Goal: Task Accomplishment & Management: Manage account settings

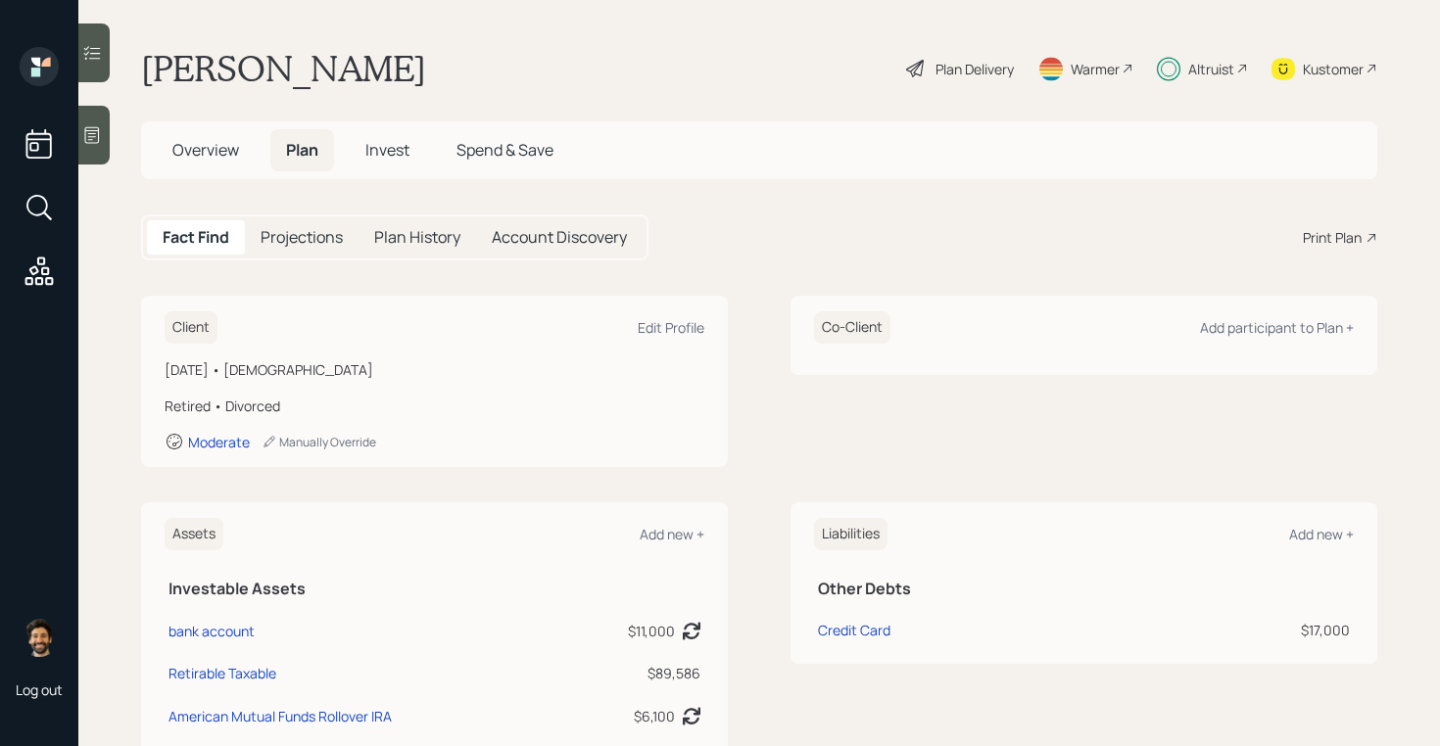
click at [974, 74] on div "Plan Delivery" at bounding box center [974, 69] width 78 height 21
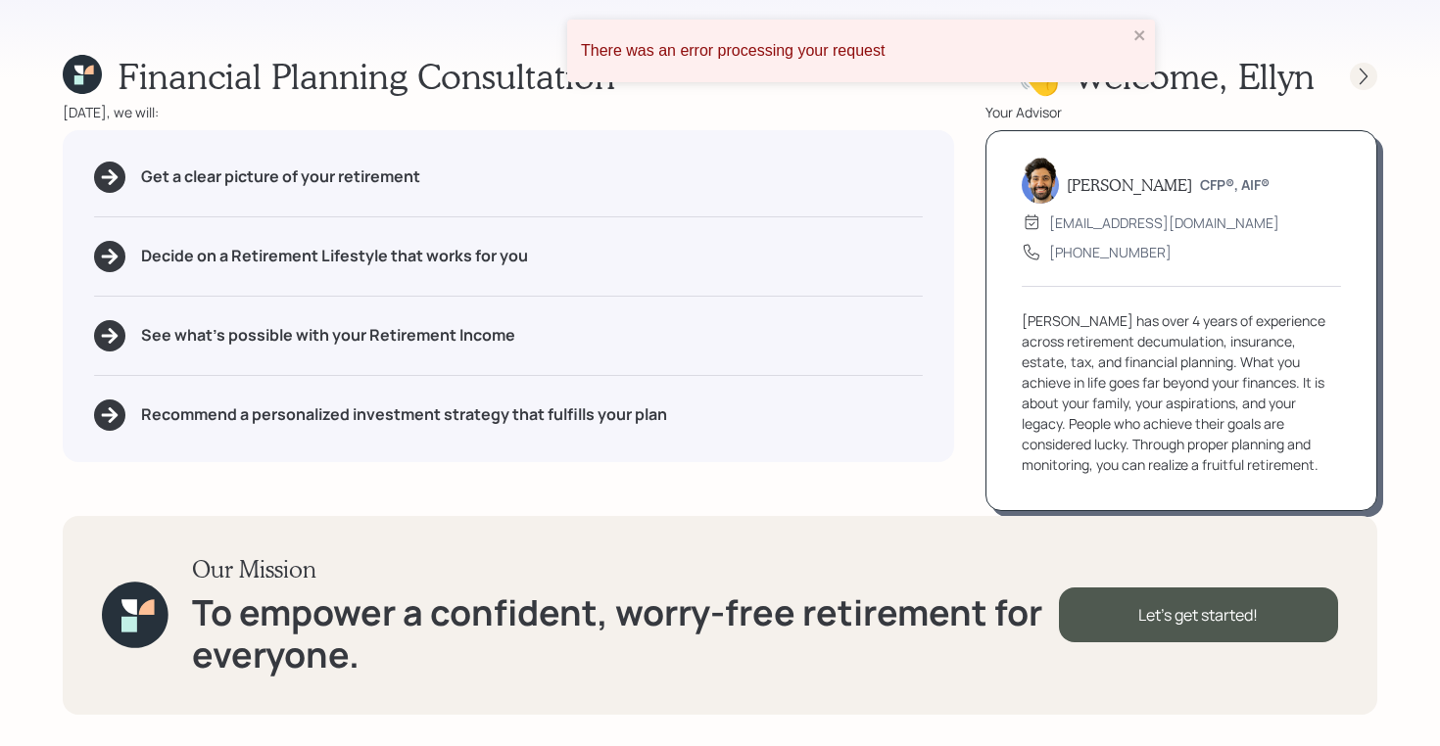
click at [1367, 73] on icon at bounding box center [1364, 77] width 20 height 20
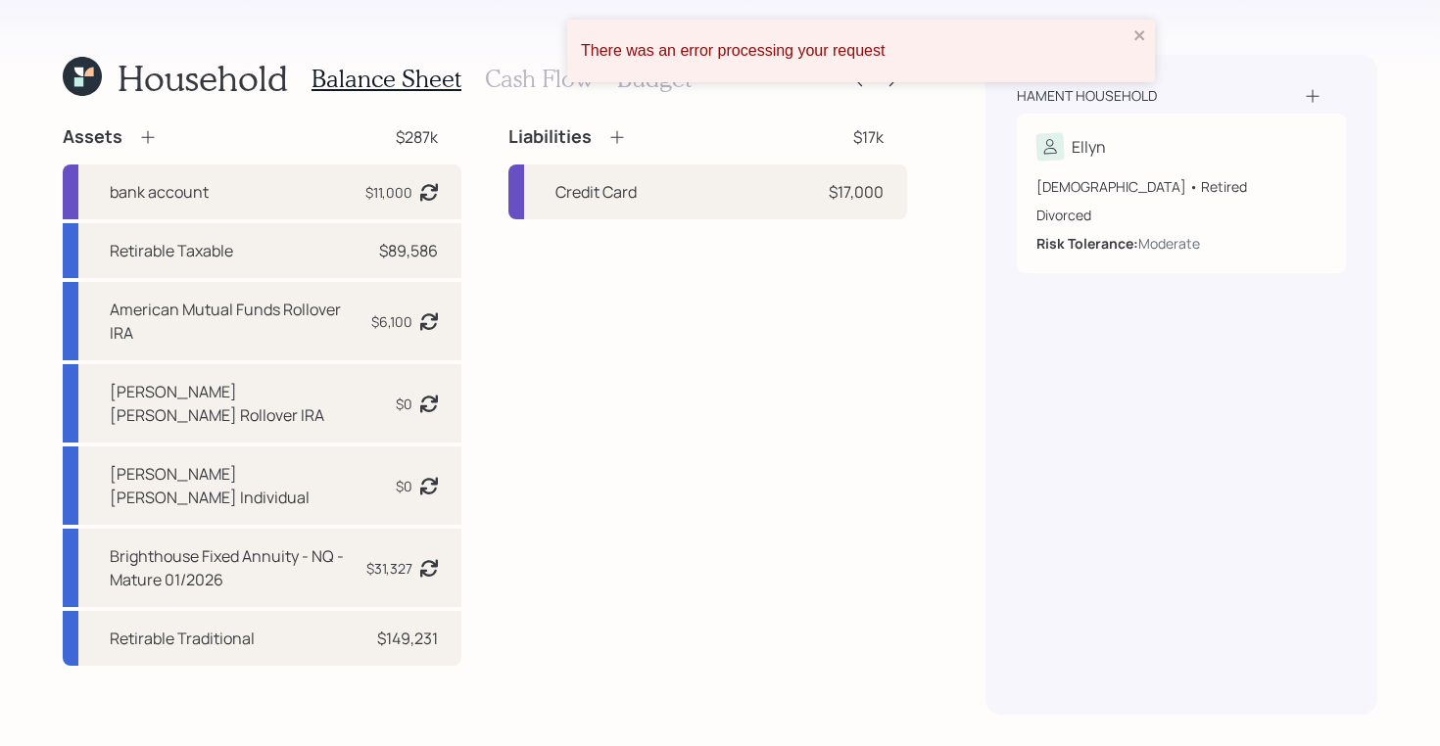
click at [1131, 33] on div "There was an error processing your request" at bounding box center [861, 51] width 588 height 63
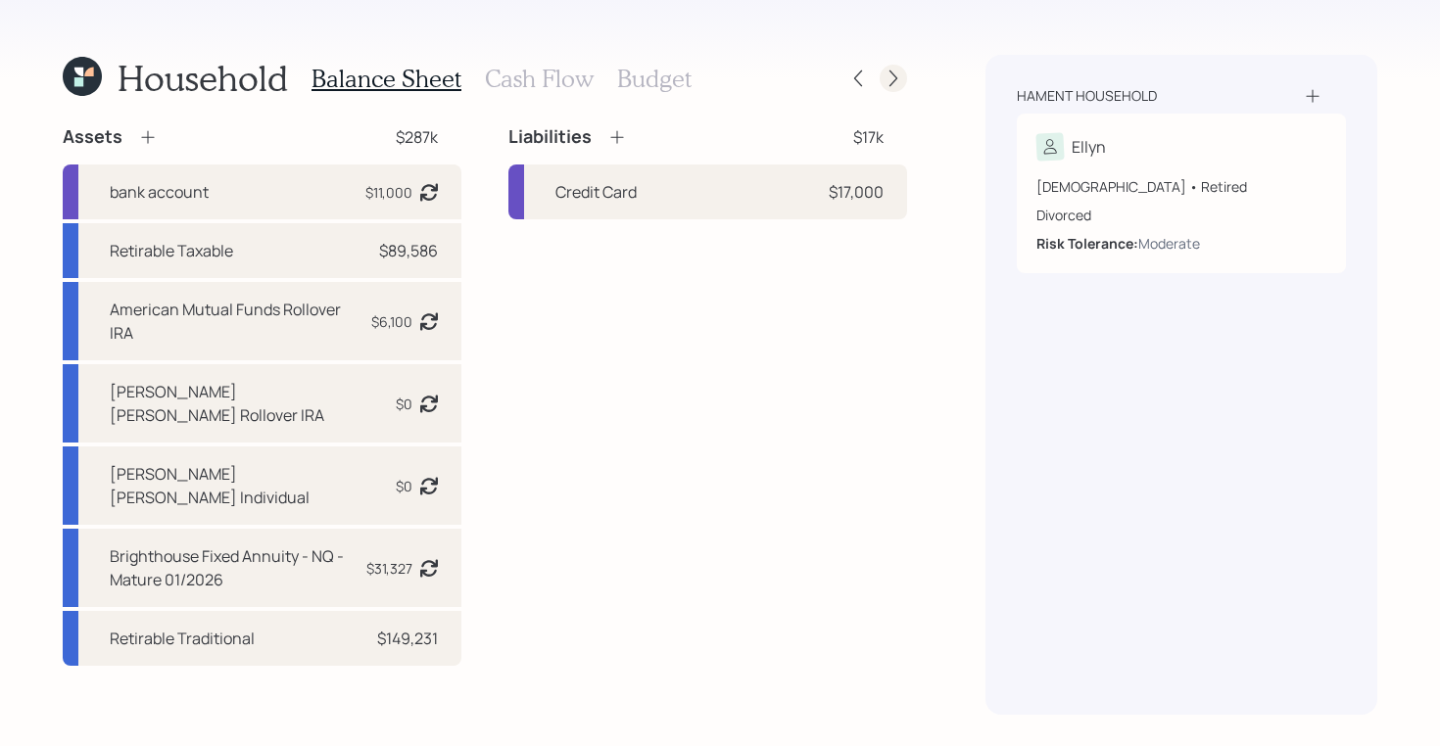
click at [892, 74] on icon at bounding box center [893, 79] width 8 height 17
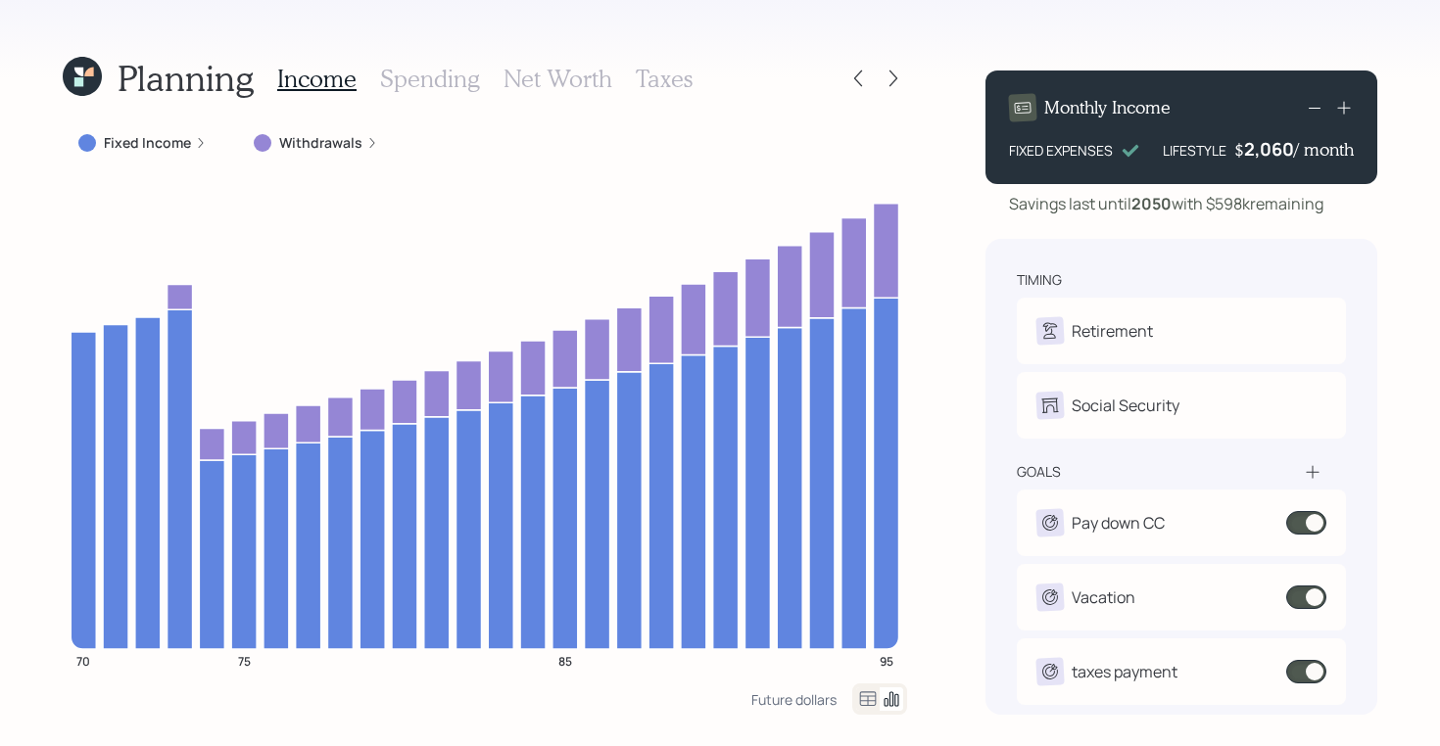
click at [82, 78] on icon at bounding box center [78, 81] width 9 height 9
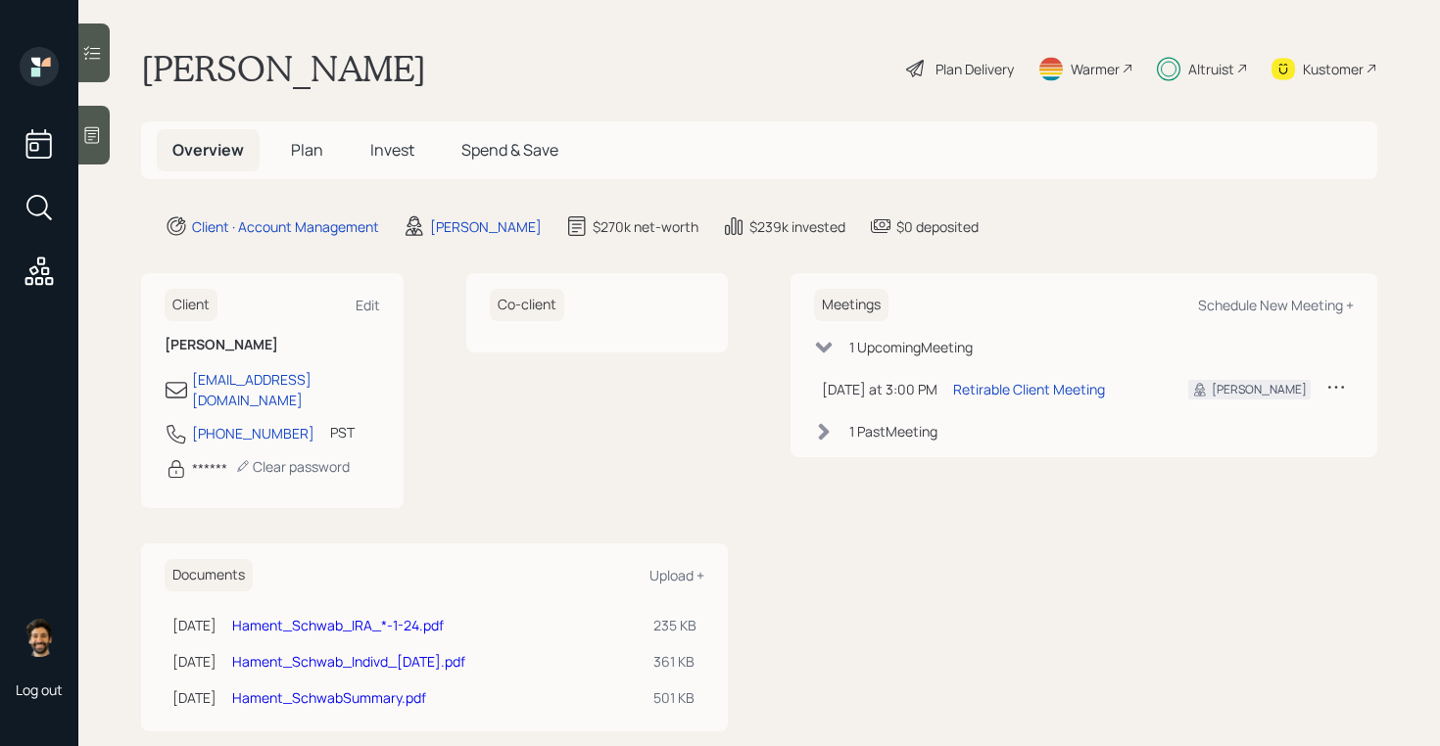
click at [1185, 72] on div "Altruist" at bounding box center [1202, 68] width 91 height 43
click at [927, 71] on div "Plan Delivery" at bounding box center [960, 68] width 112 height 43
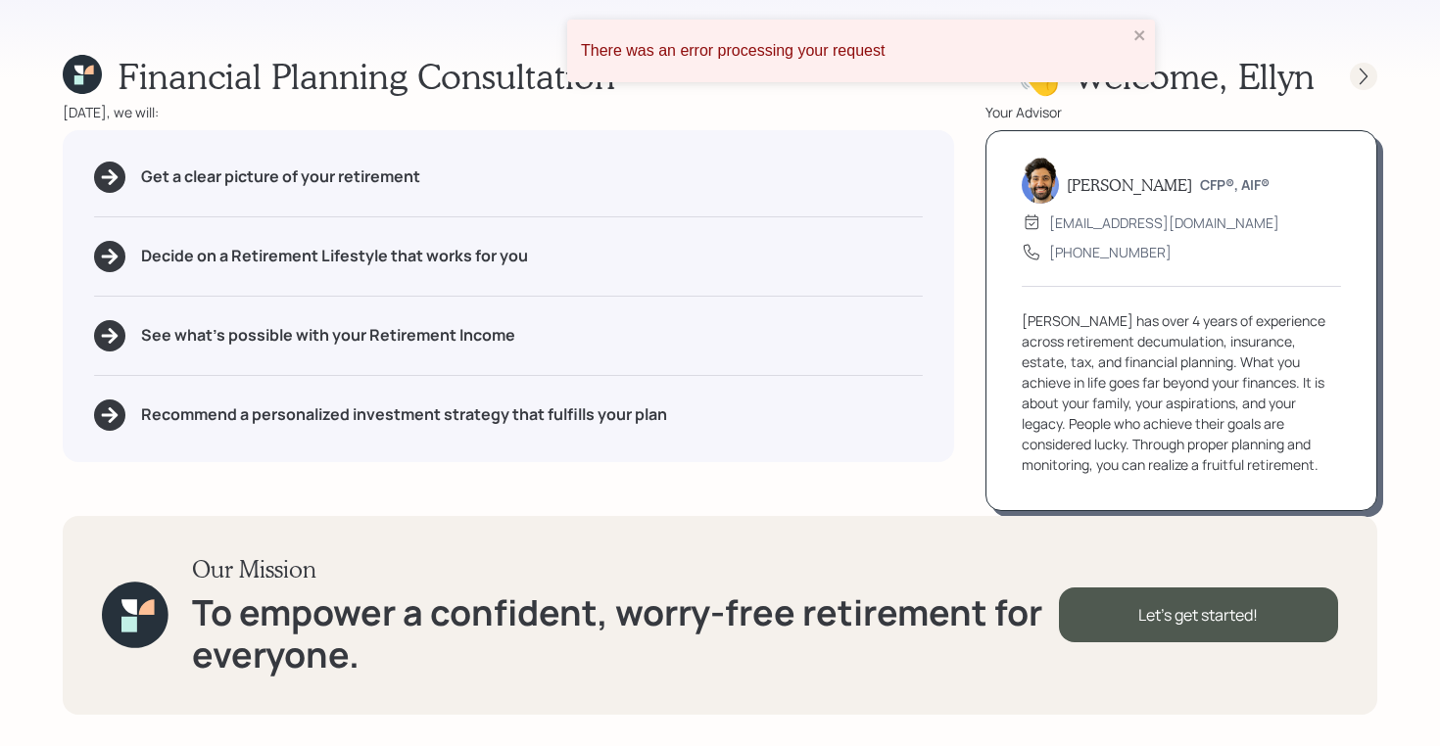
click at [1369, 73] on icon at bounding box center [1364, 77] width 20 height 20
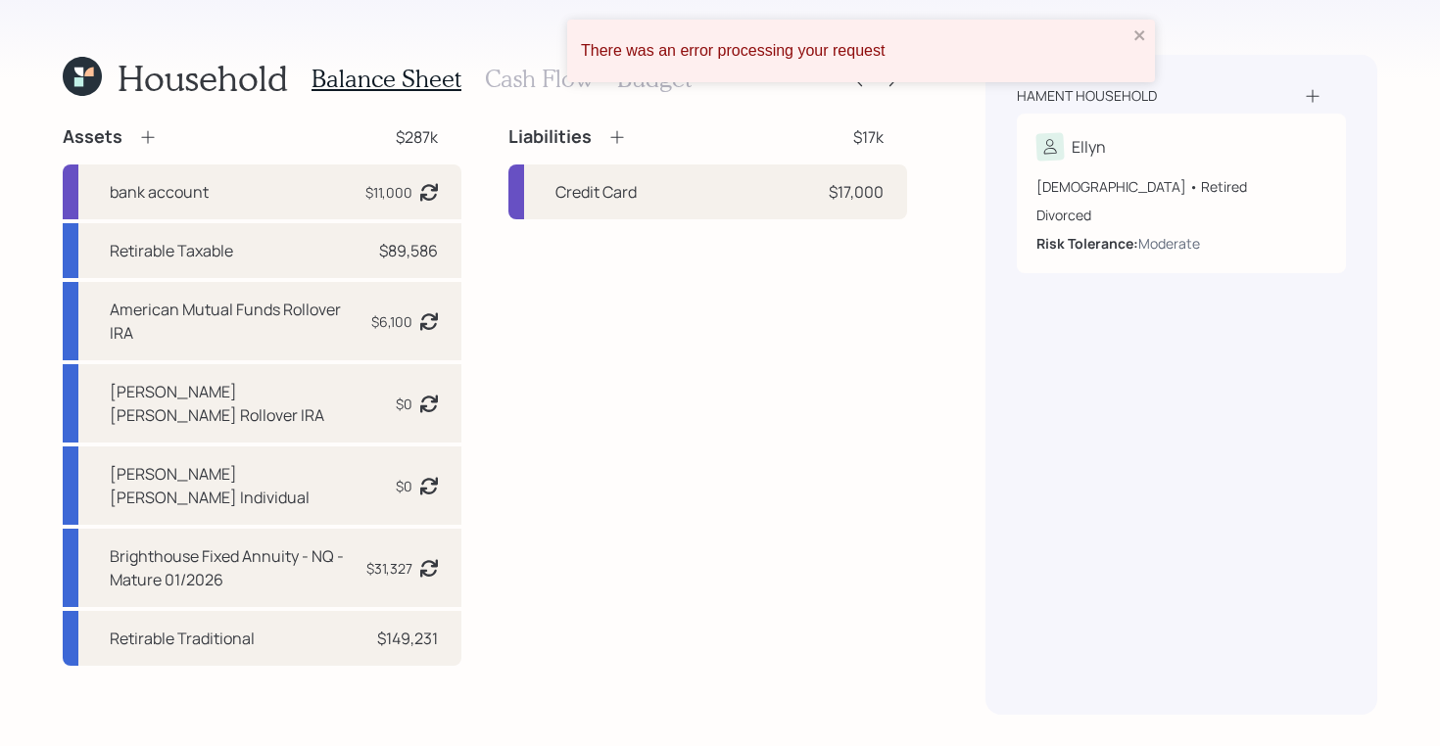
click at [1127, 39] on div "There was an error processing your request" at bounding box center [854, 50] width 558 height 29
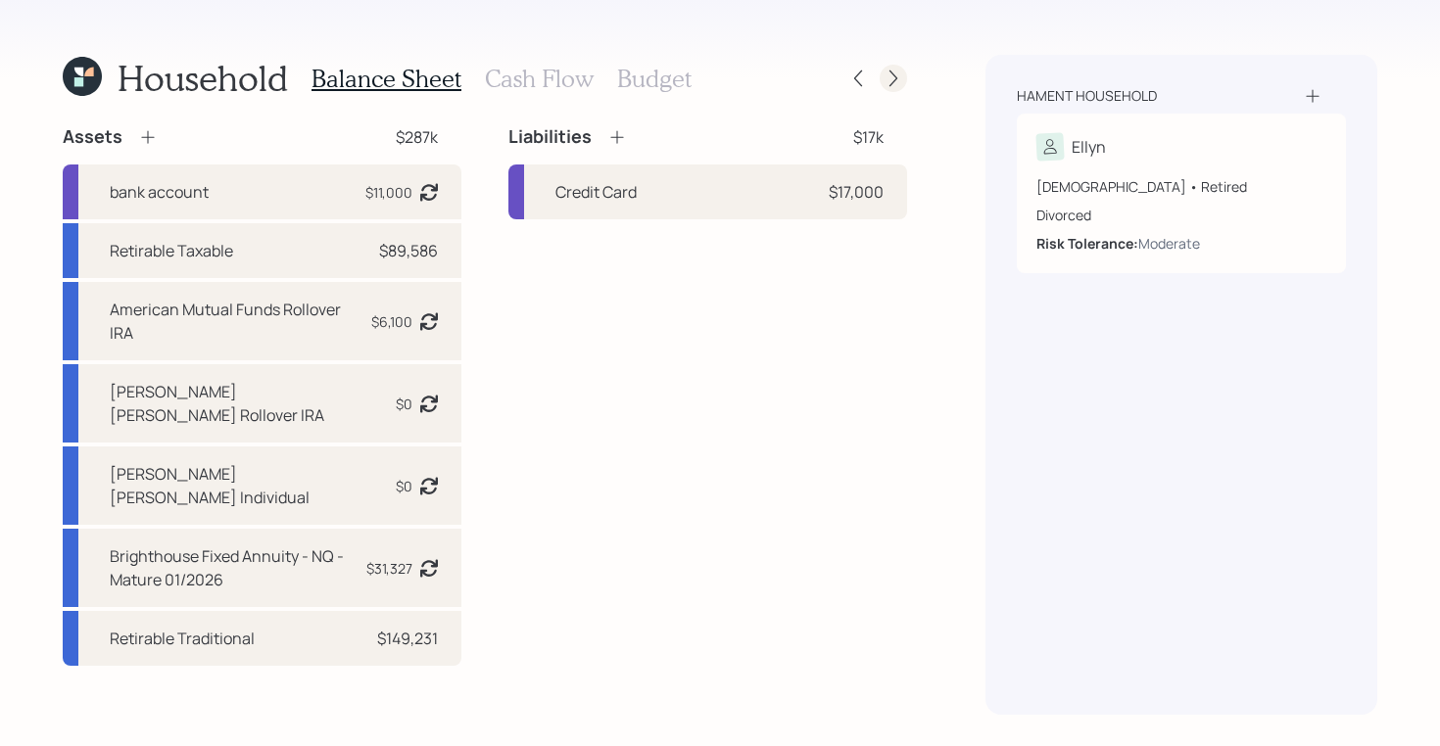
click at [899, 77] on icon at bounding box center [893, 79] width 20 height 20
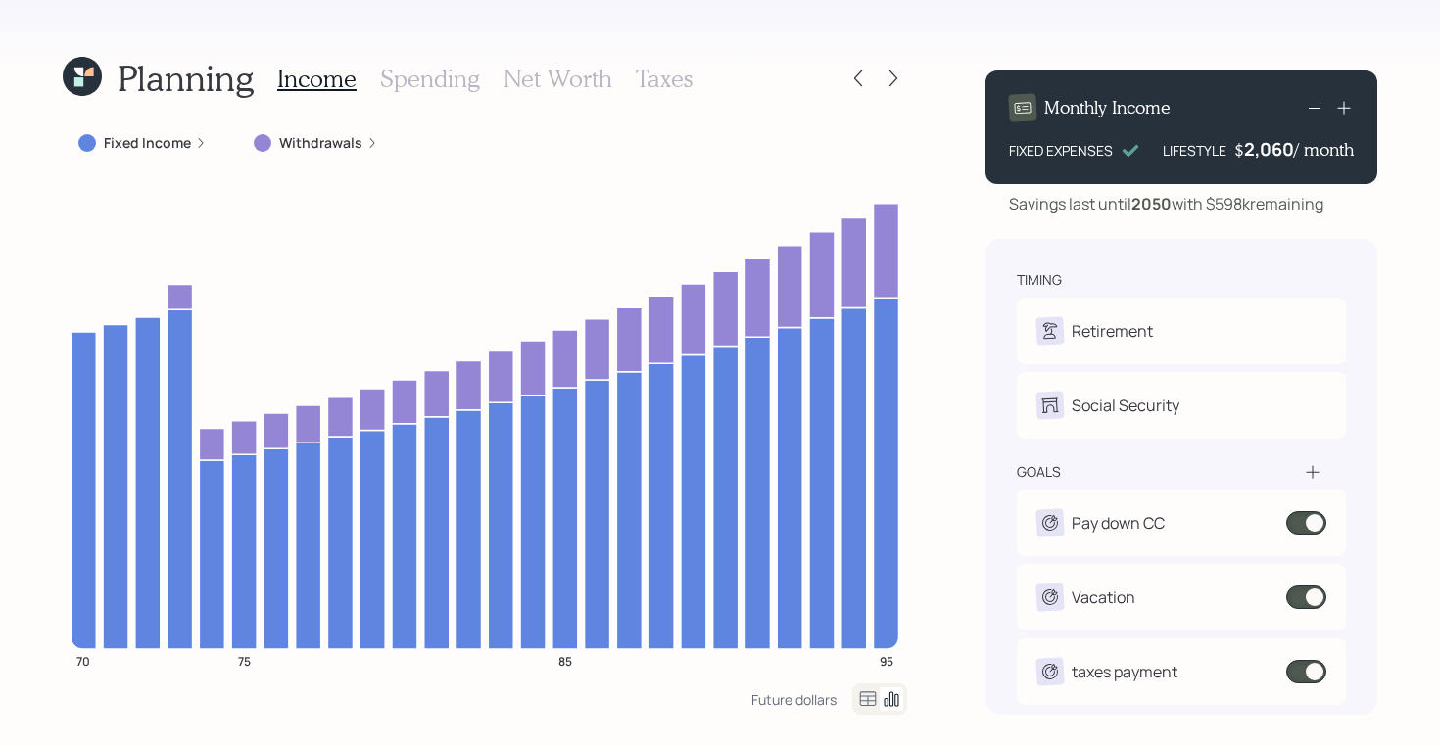
click at [650, 85] on h3 "Taxes" at bounding box center [664, 79] width 57 height 28
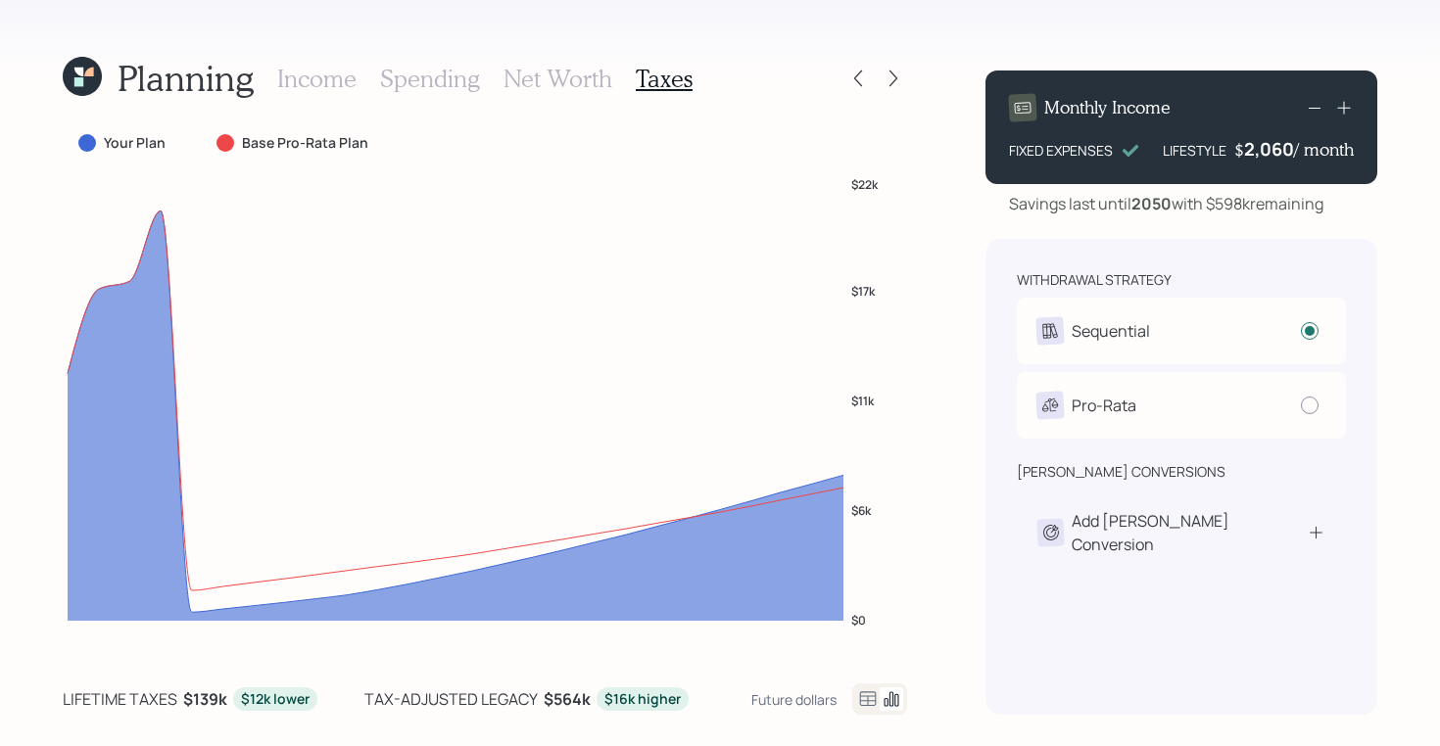
click at [863, 707] on icon at bounding box center [868, 700] width 24 height 24
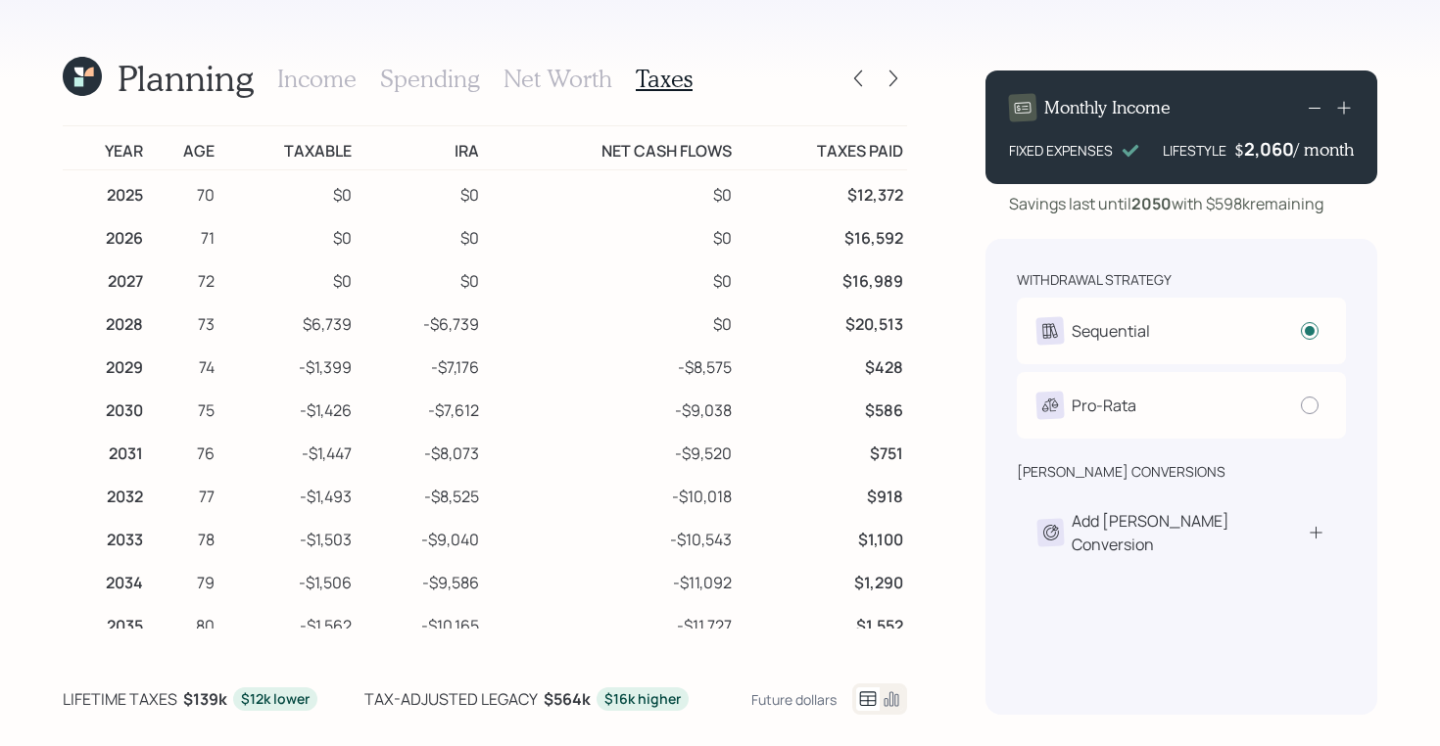
click at [77, 80] on icon at bounding box center [78, 81] width 9 height 9
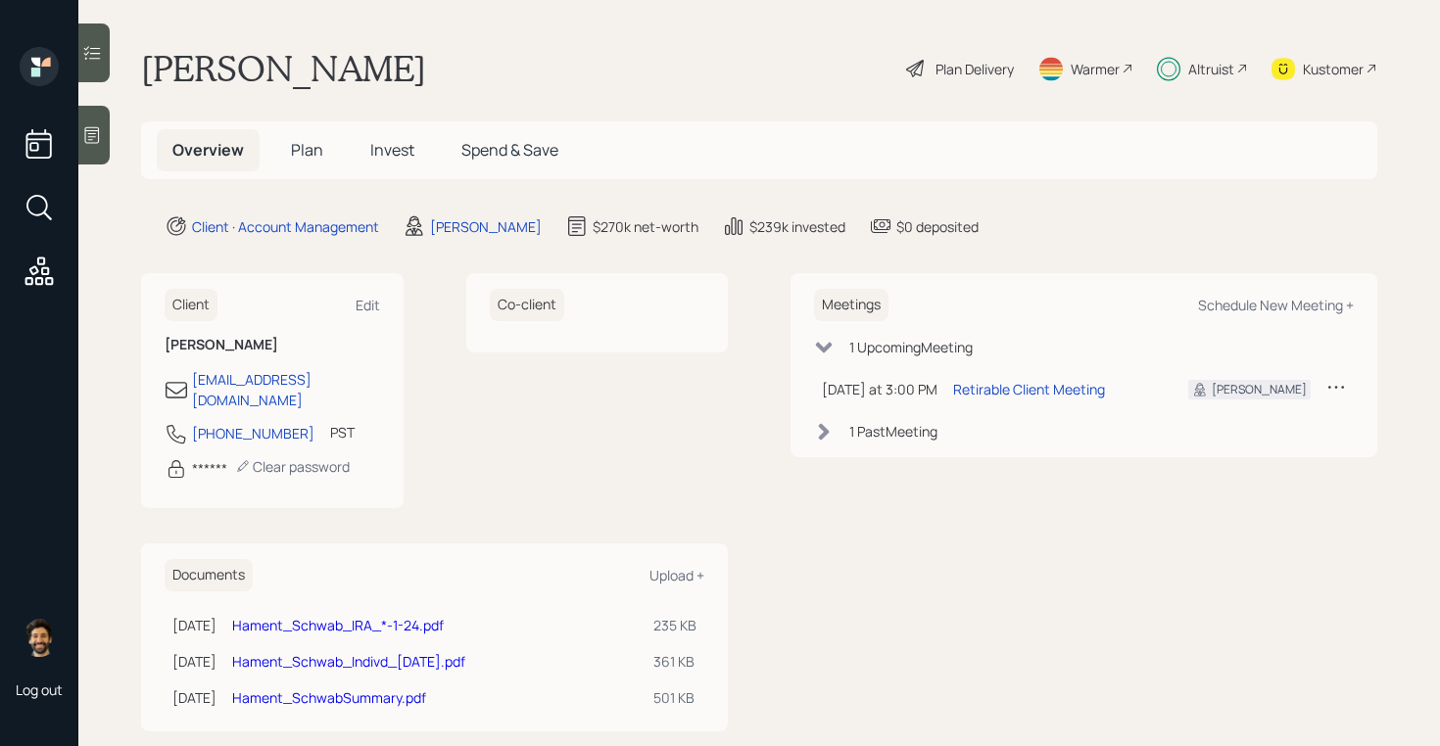
click at [297, 146] on span "Plan" at bounding box center [307, 150] width 32 height 22
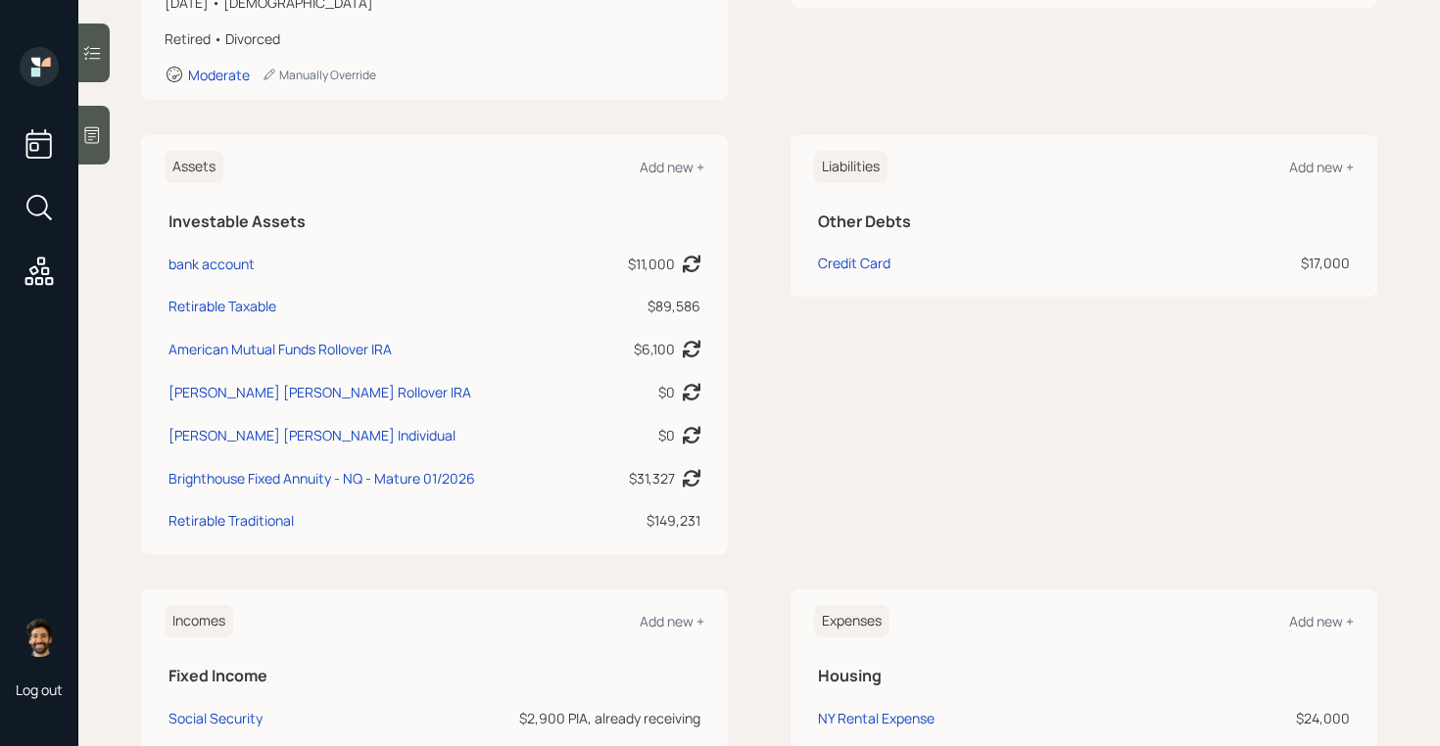
scroll to position [373, 0]
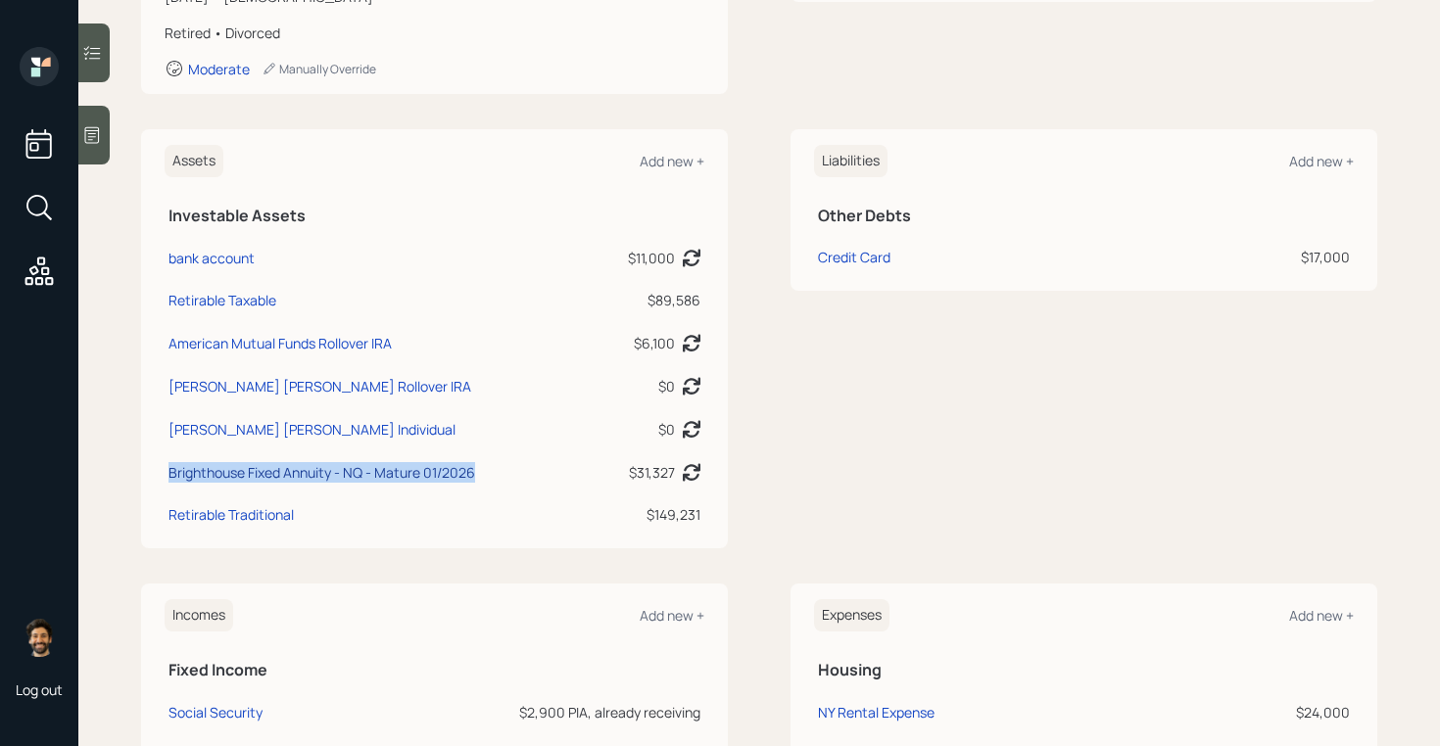
drag, startPoint x: 483, startPoint y: 482, endPoint x: 172, endPoint y: 476, distance: 310.5
click at [172, 476] on div "Brighthouse Fixed Annuity - NQ - Mature 01/2026" at bounding box center [379, 472] width 422 height 21
click at [453, 477] on div "Brighthouse Fixed Annuity - NQ - Mature 01/2026" at bounding box center [321, 472] width 307 height 21
select select "taxable"
select select "balanced"
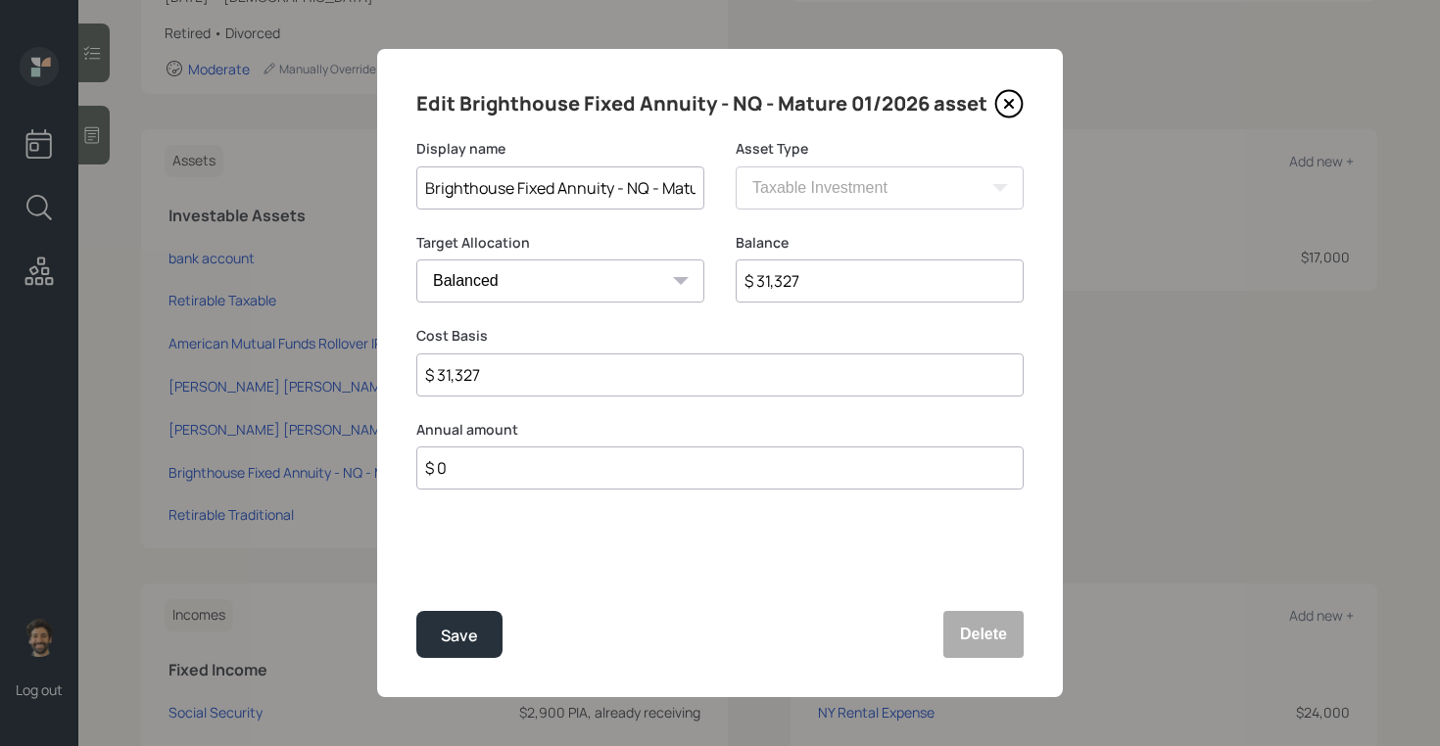
scroll to position [0, 80]
click at [750, 197] on div "Display name Brighthouse Fixed Annuity - NQ - Mature 01/2026 Asset Type SEP IRA…" at bounding box center [719, 186] width 607 height 94
click at [697, 189] on input "Brighthouse Fixed Annuity - NQ - Mature 01/2026" at bounding box center [560, 187] width 288 height 43
click at [452, 633] on div "Save" at bounding box center [459, 636] width 37 height 26
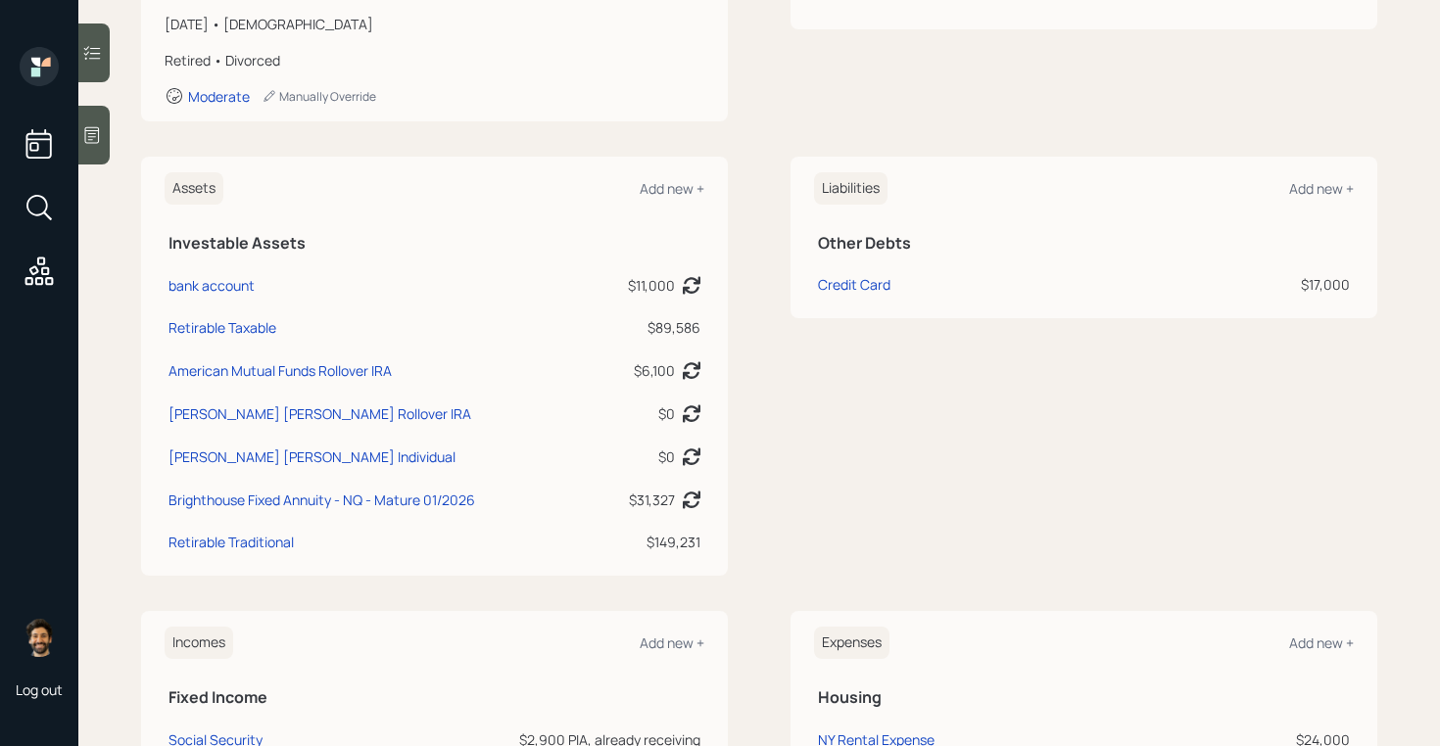
scroll to position [334, 0]
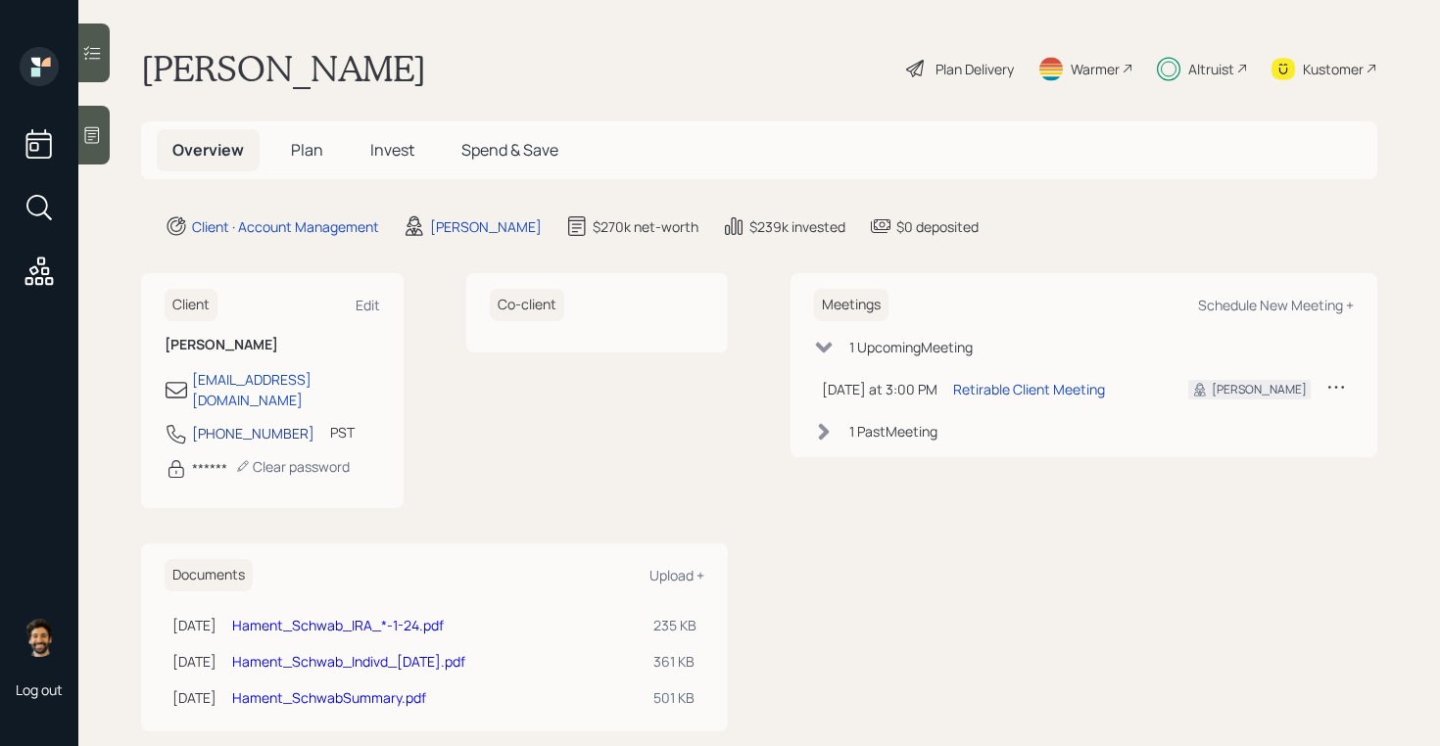
click at [263, 423] on div "[PHONE_NUMBER]" at bounding box center [253, 433] width 122 height 21
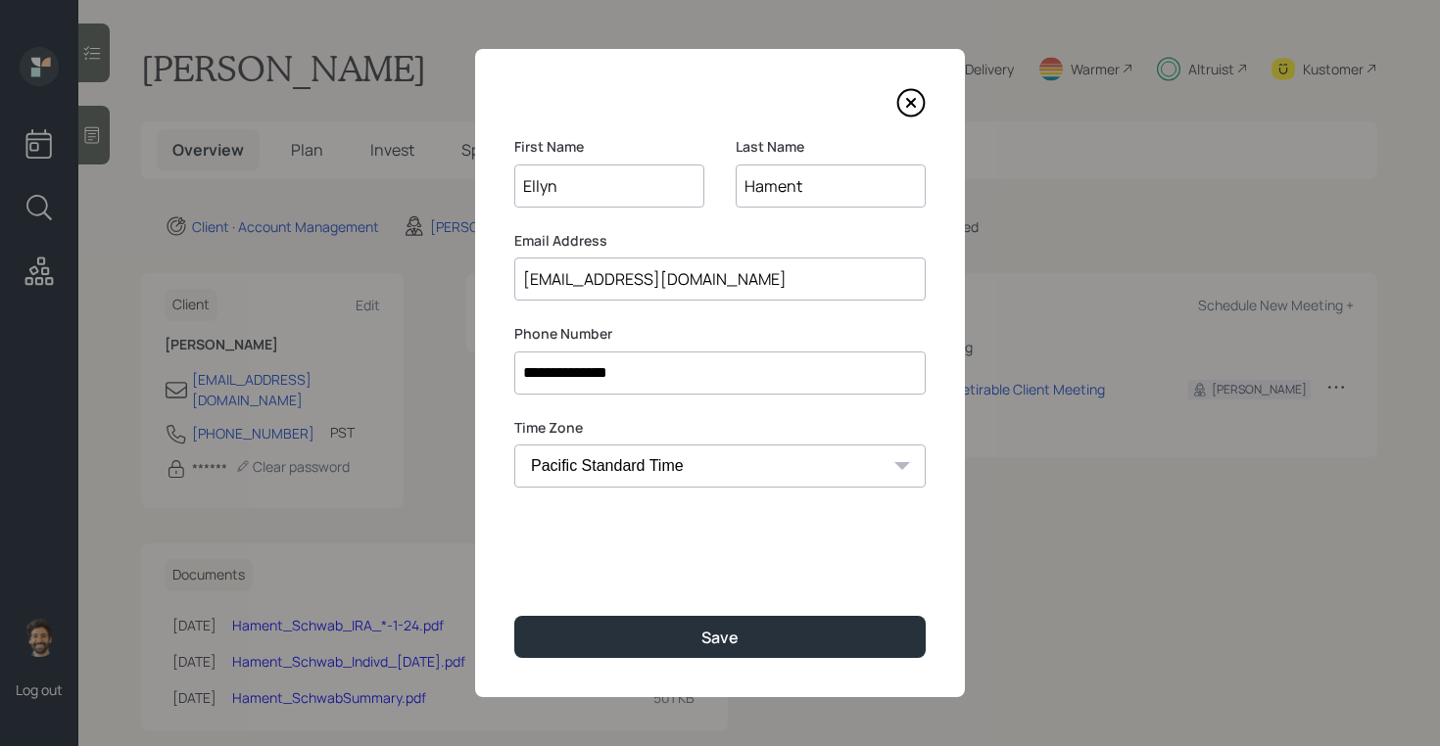
click at [594, 464] on select "Eastern Standard Time Central Standard Time Mountain Standard Time Pacific Stan…" at bounding box center [719, 466] width 411 height 43
select select "America/New_York"
click at [514, 445] on select "Eastern Standard Time Central Standard Time Mountain Standard Time Pacific Stan…" at bounding box center [719, 466] width 411 height 43
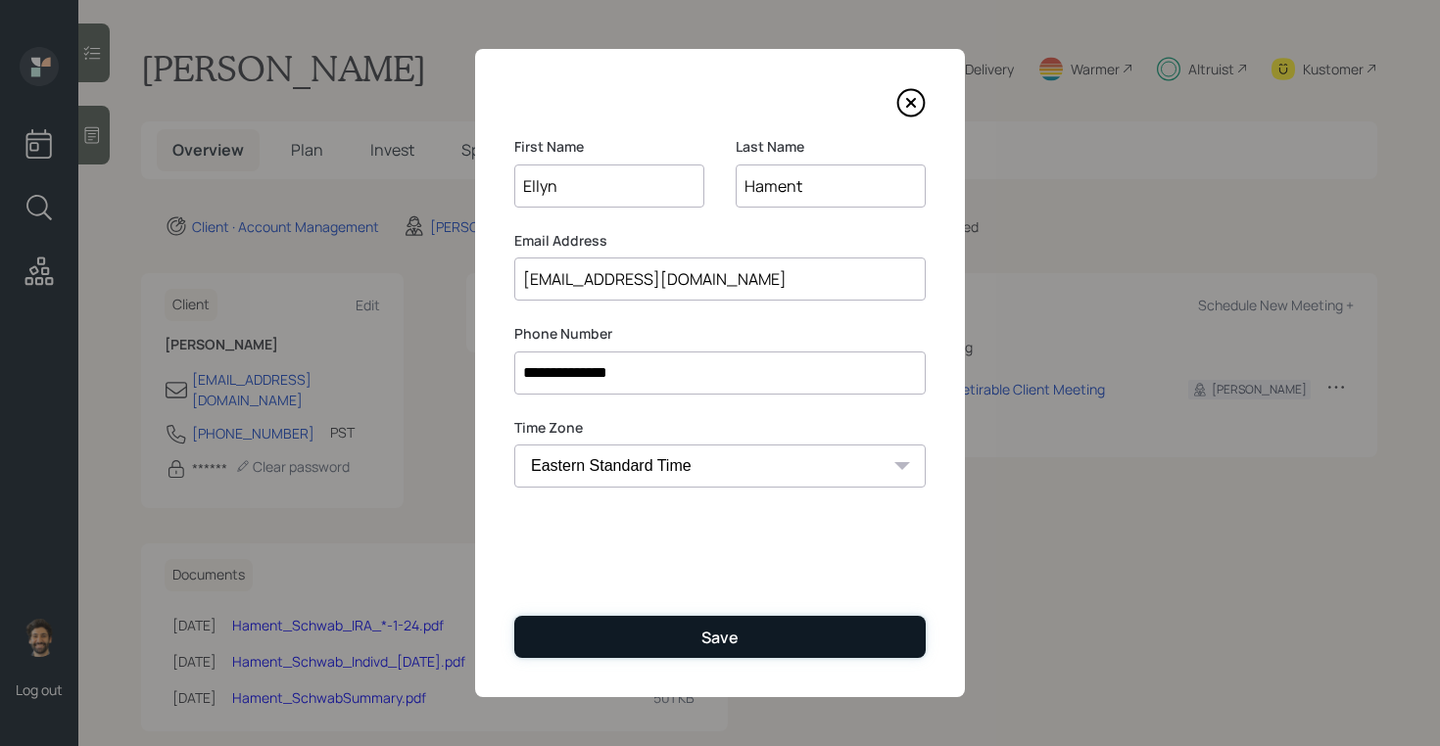
click at [592, 622] on button "Save" at bounding box center [719, 637] width 411 height 42
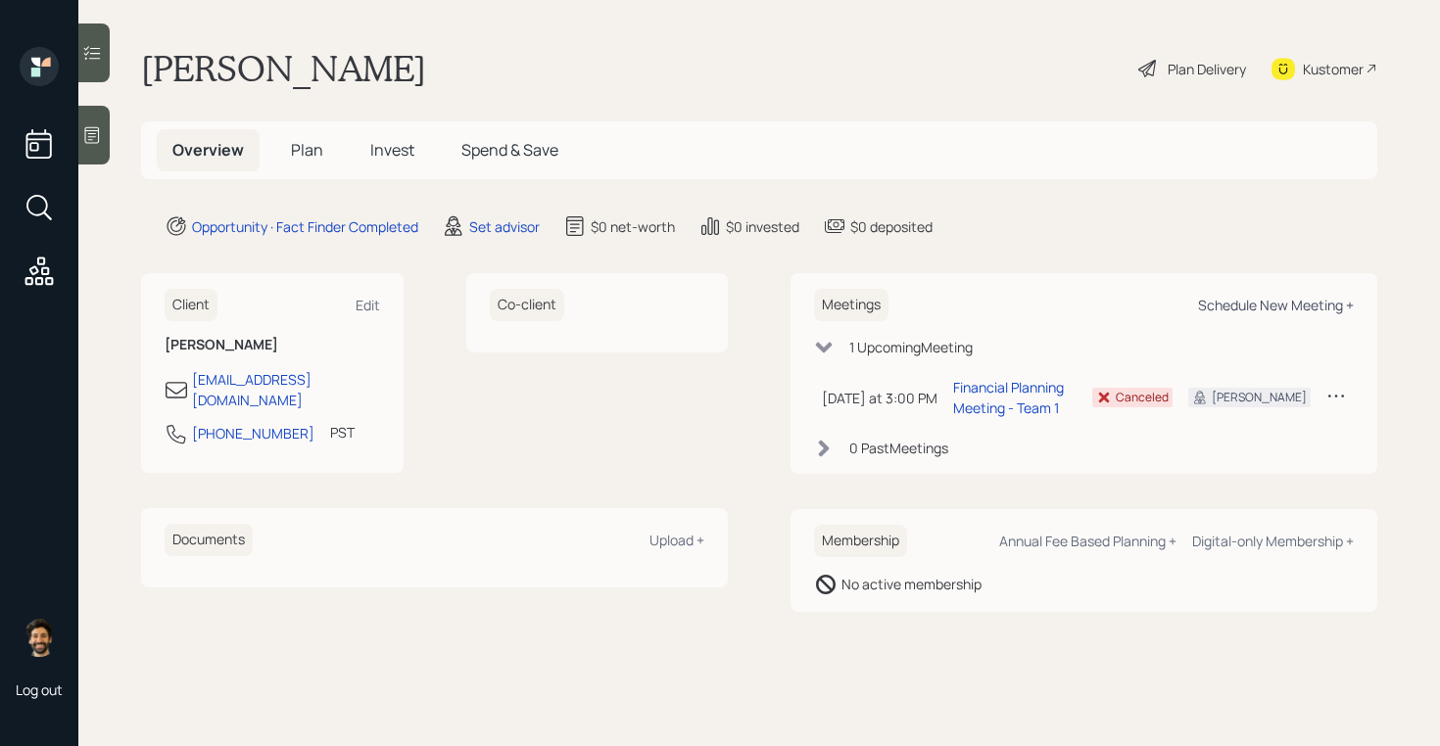
click at [1338, 301] on div "Schedule New Meeting +" at bounding box center [1276, 305] width 156 height 19
select select "round-[PERSON_NAME]"
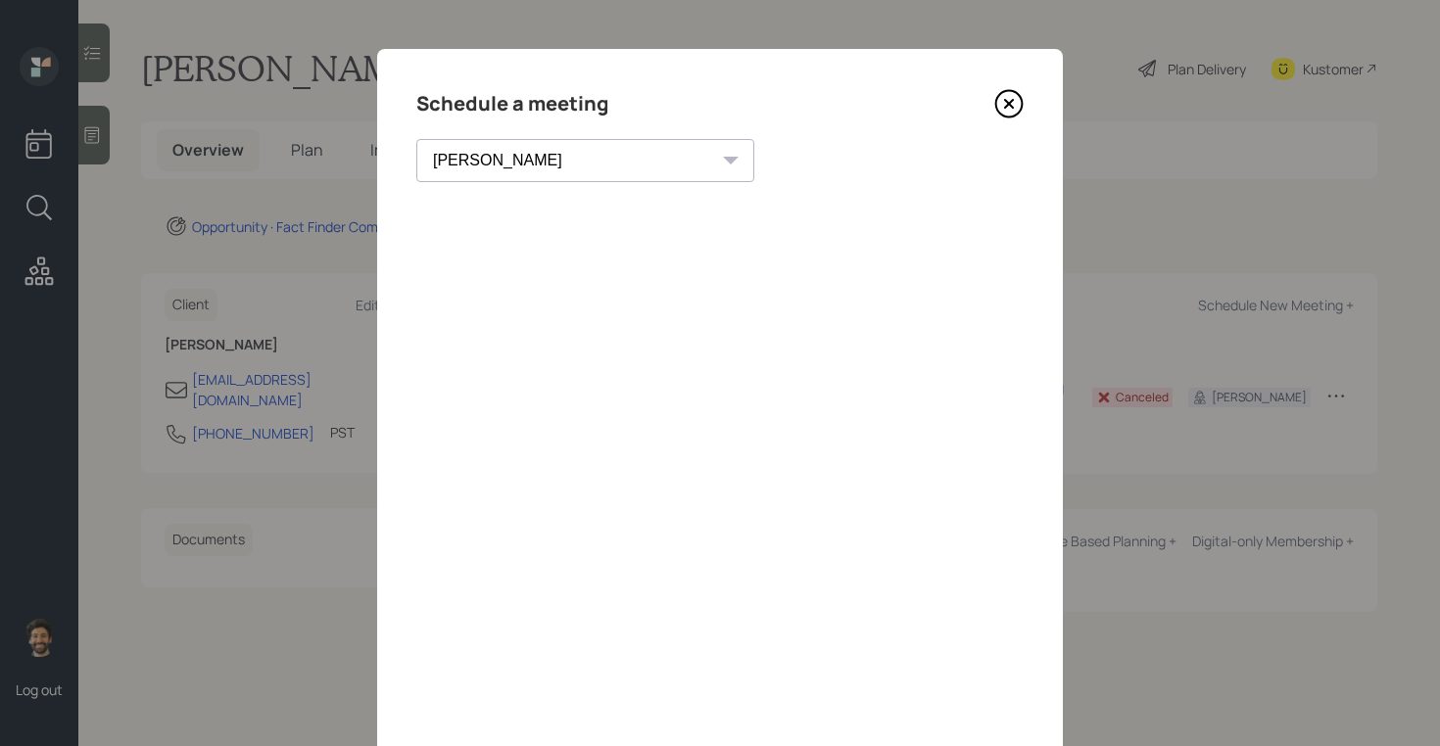
click at [516, 183] on div "Schedule a meeting [PERSON_NAME] [PERSON_NAME] [PERSON_NAME] [PERSON_NAME] [PER…" at bounding box center [720, 441] width 686 height 784
click at [500, 159] on select "[PERSON_NAME] [PERSON_NAME] [PERSON_NAME] [PERSON_NAME] [PERSON_NAME] [PERSON_N…" at bounding box center [585, 160] width 338 height 43
